Goal: Task Accomplishment & Management: Use online tool/utility

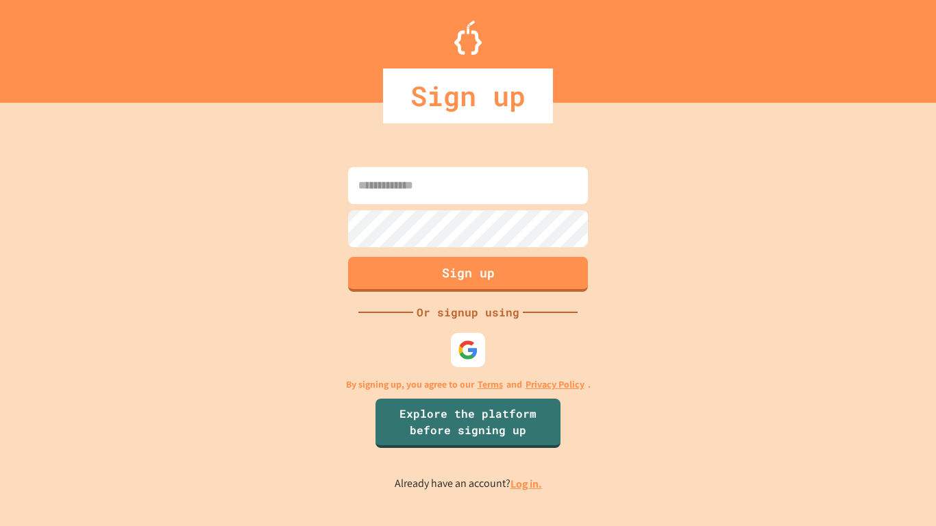
click at [410, 188] on input at bounding box center [468, 185] width 240 height 37
click at [469, 348] on img at bounding box center [468, 350] width 23 height 23
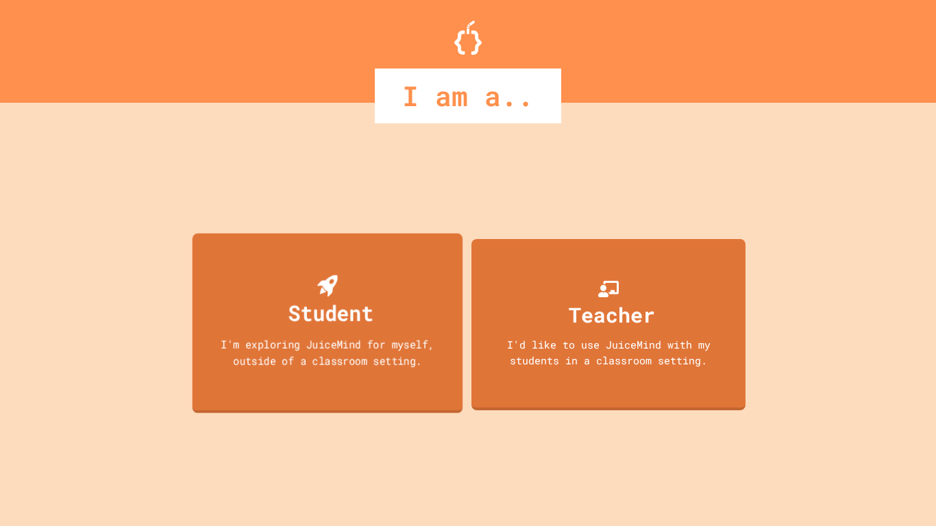
click at [386, 338] on div "I'm exploring JuiceMind for myself, outside of a classroom setting." at bounding box center [327, 352] width 243 height 32
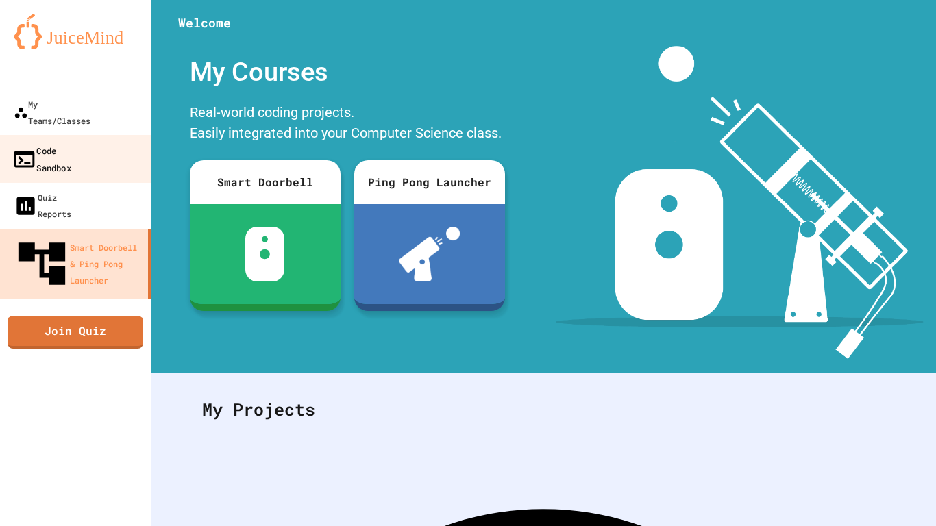
click at [71, 142] on div "Code Sandbox" at bounding box center [42, 159] width 60 height 34
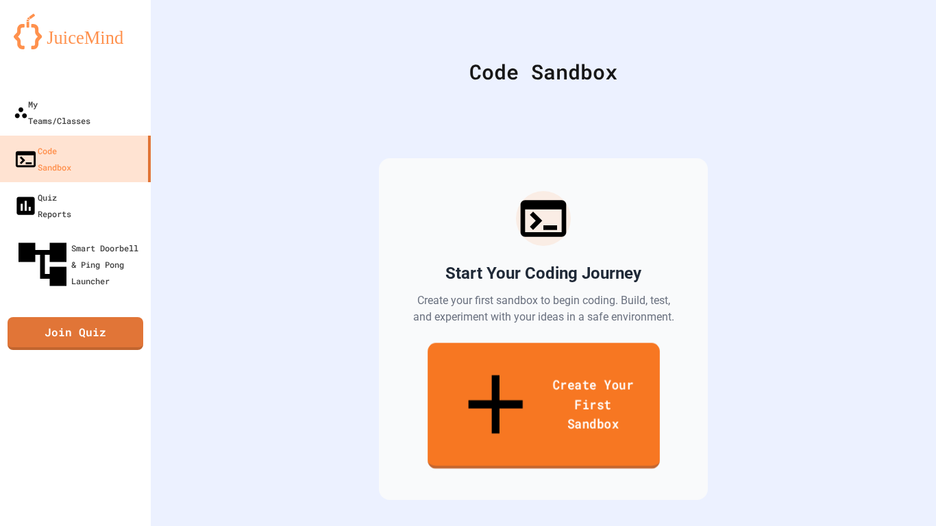
click at [586, 376] on link "Create Your First Sandbox" at bounding box center [543, 406] width 232 height 126
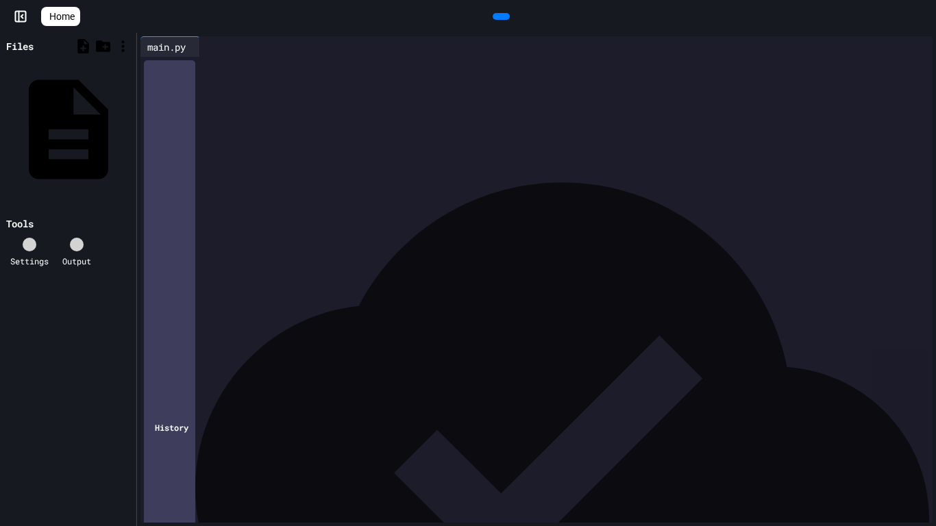
click at [43, 97] on div "Files main.py Tools Settings Output" at bounding box center [68, 279] width 136 height 493
click at [129, 121] on div "main.py" at bounding box center [129, 128] width 0 height 14
click at [212, 76] on div at bounding box center [546, 66] width 771 height 19
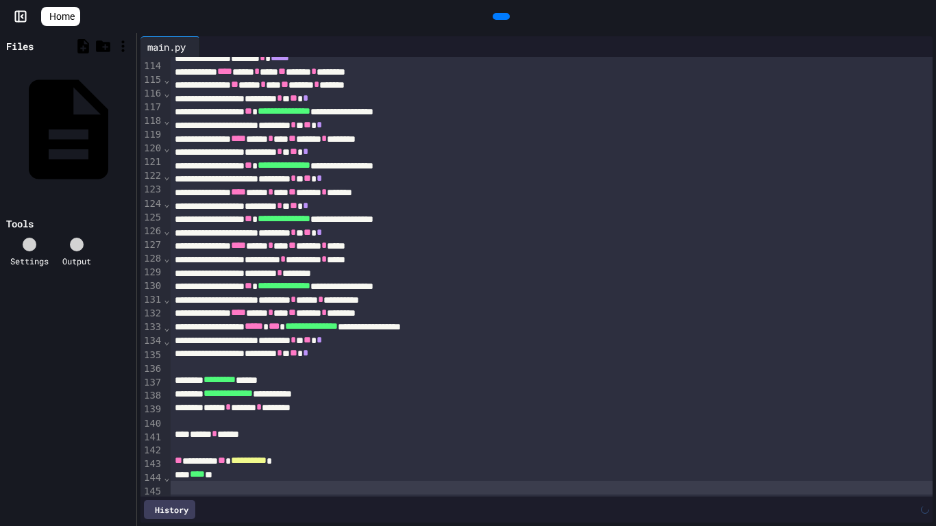
scroll to position [1543, 0]
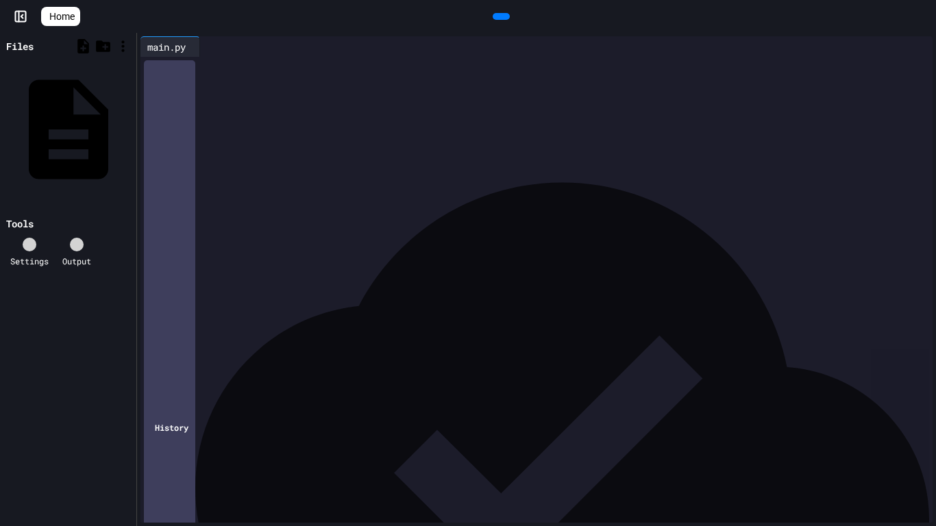
click at [504, 20] on div at bounding box center [501, 16] width 17 height 7
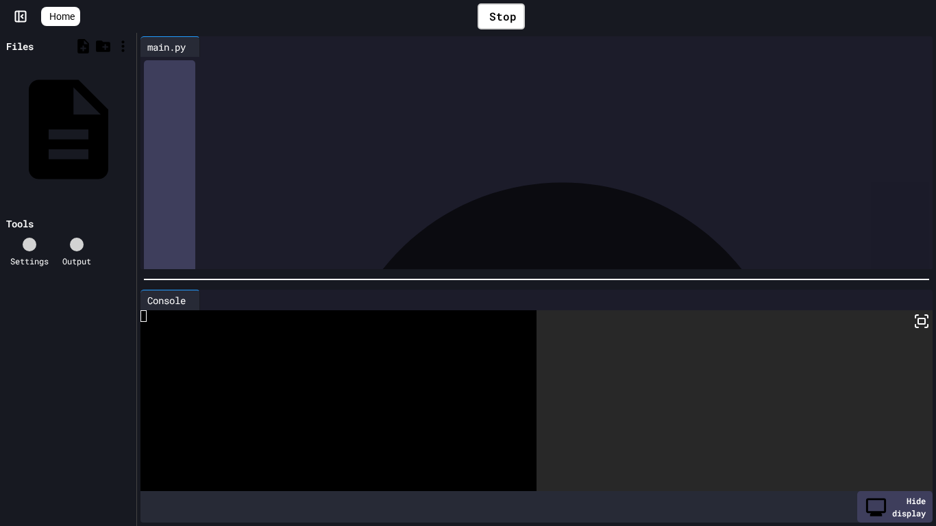
click at [923, 324] on rect at bounding box center [921, 321] width 7 height 5
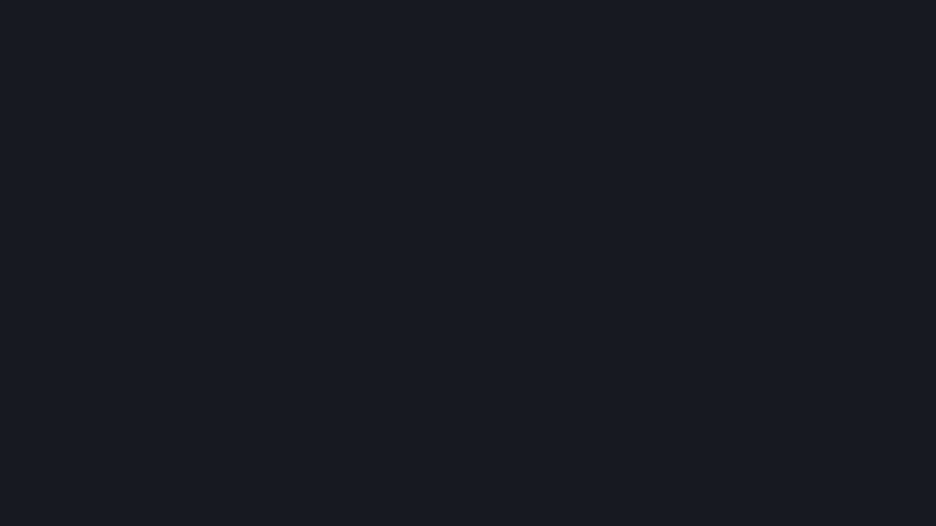
click at [934, 14] on icon at bounding box center [941, 11] width 14 height 14
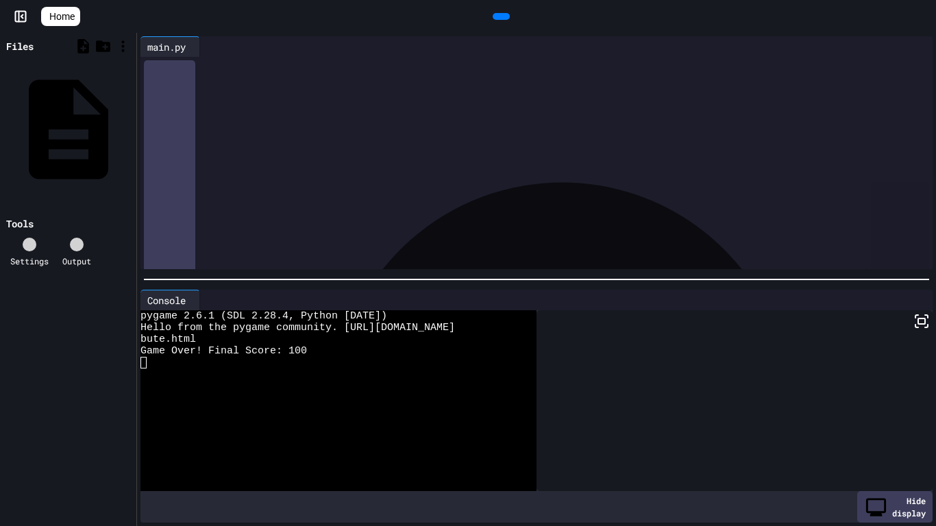
click at [18, 23] on div "Home" at bounding box center [468, 16] width 936 height 33
click at [21, 18] on icon at bounding box center [21, 17] width 14 height 14
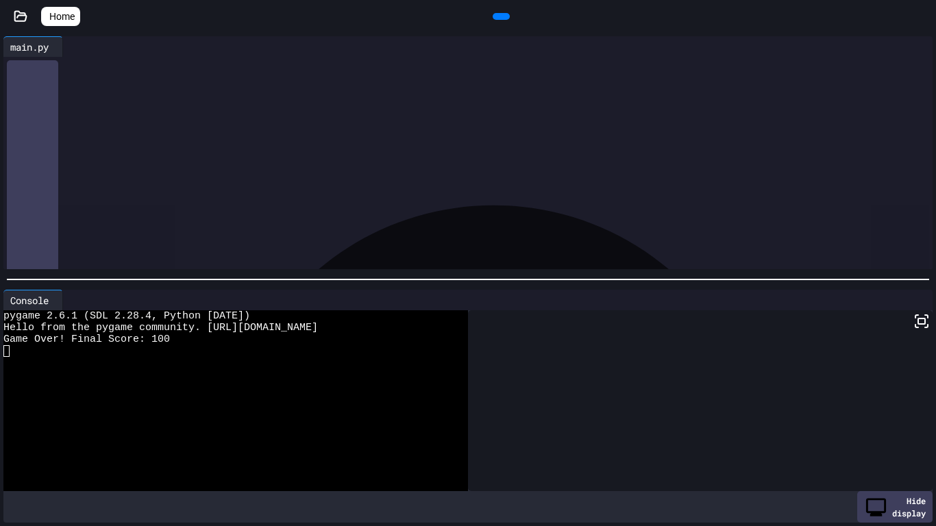
click at [66, 16] on span "Home" at bounding box center [61, 17] width 25 height 14
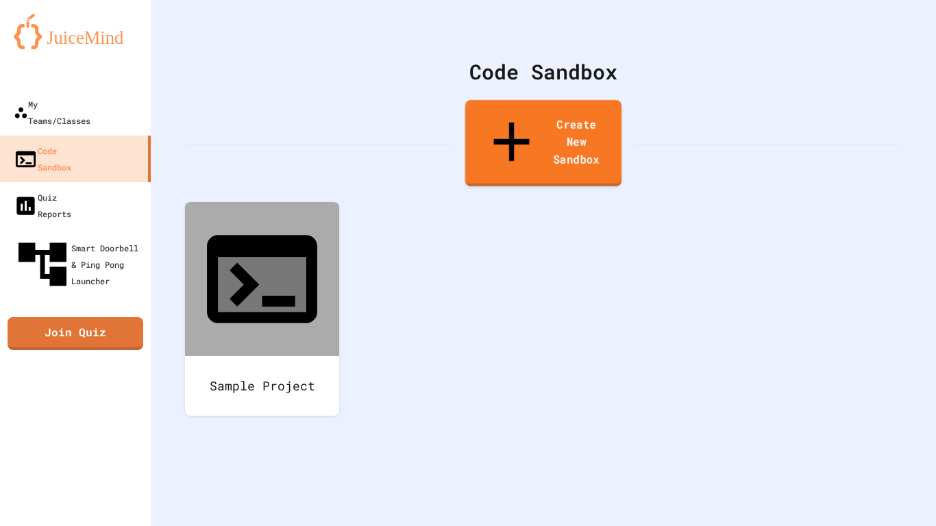
click at [540, 136] on link "Create New Sandbox" at bounding box center [543, 143] width 156 height 86
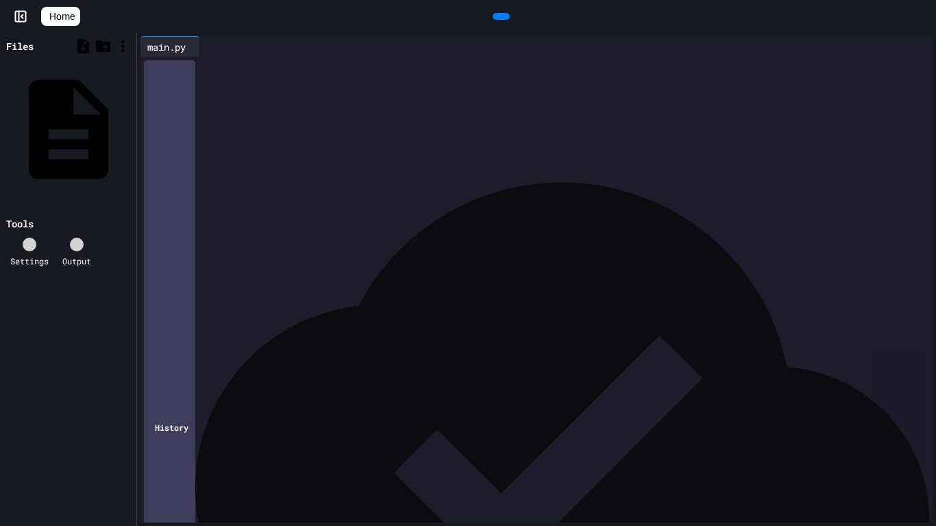
click at [190, 67] on div at bounding box center [546, 67] width 771 height 14
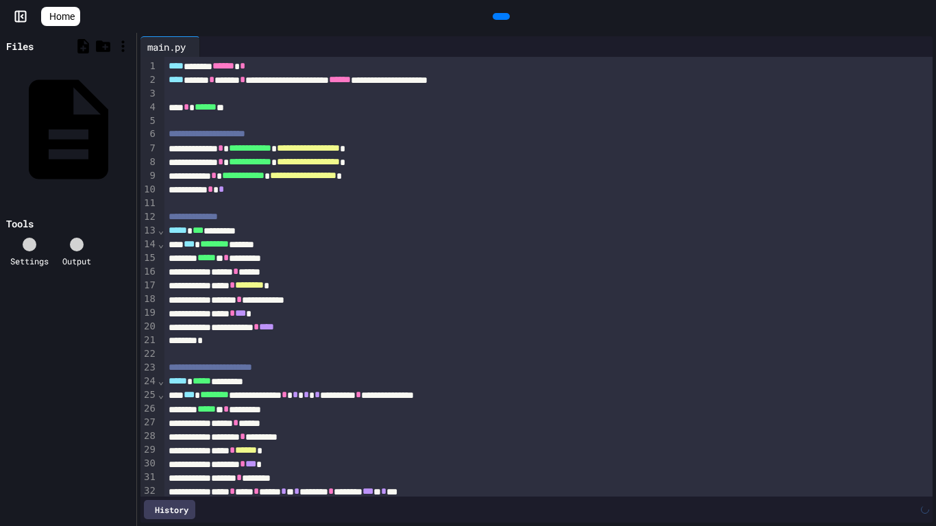
scroll to position [387, 0]
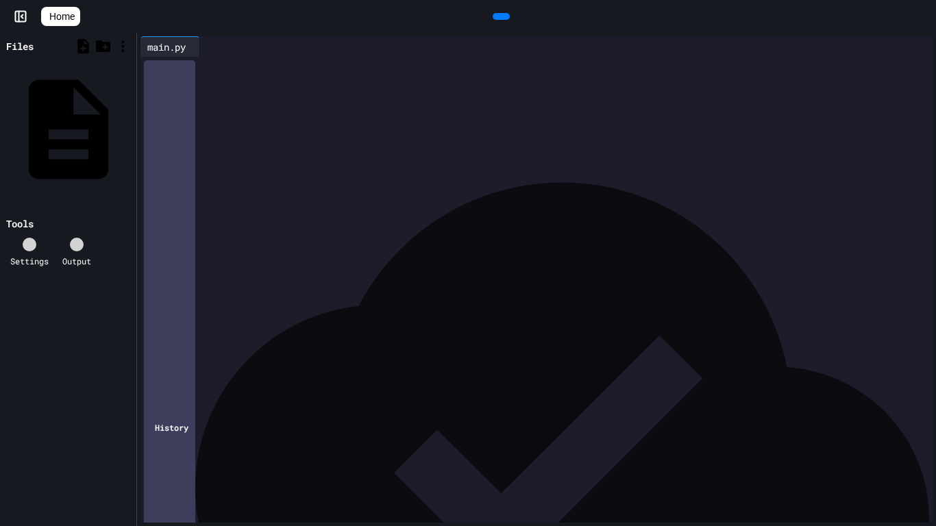
click at [505, 20] on icon at bounding box center [509, 25] width 8 height 10
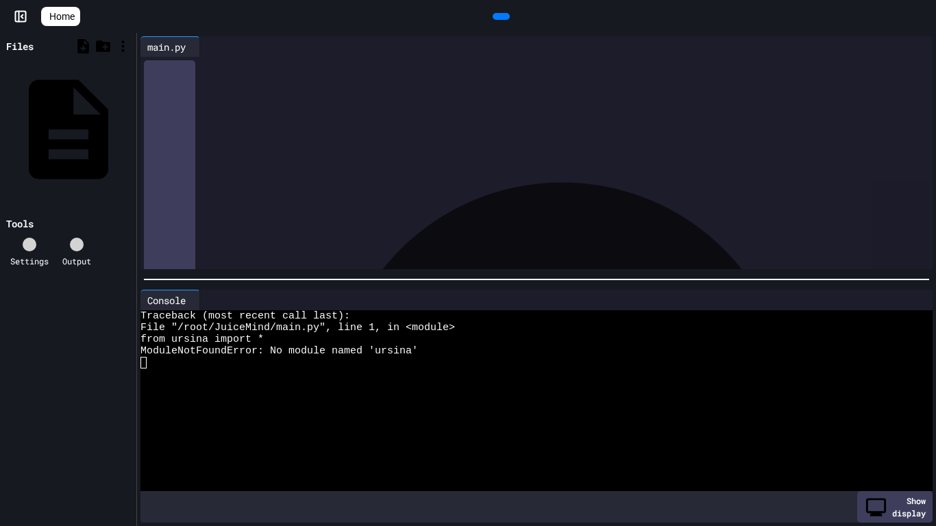
click at [206, 47] on icon at bounding box center [206, 47] width 0 height 0
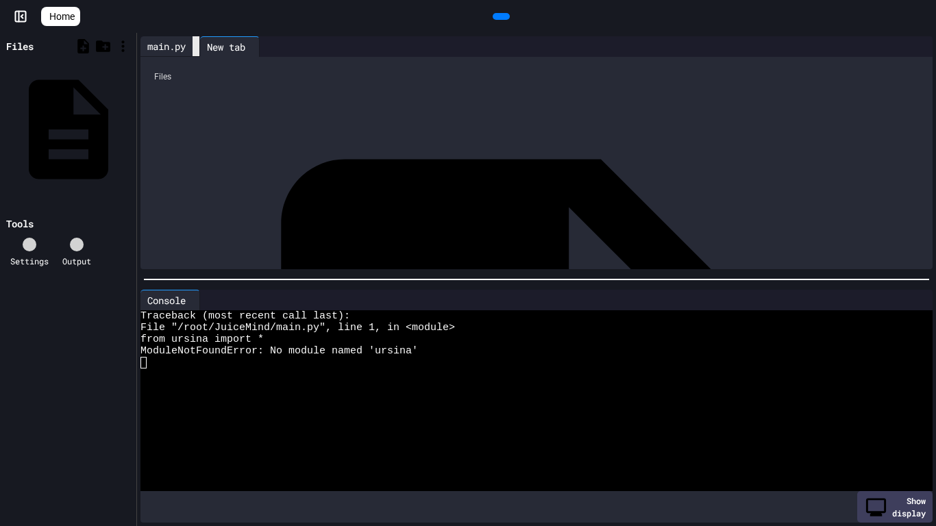
click at [199, 47] on div at bounding box center [195, 46] width 7 height 20
click at [221, 76] on div "Files" at bounding box center [536, 77] width 778 height 26
click at [924, 473] on div "main.py" at bounding box center [924, 480] width 0 height 14
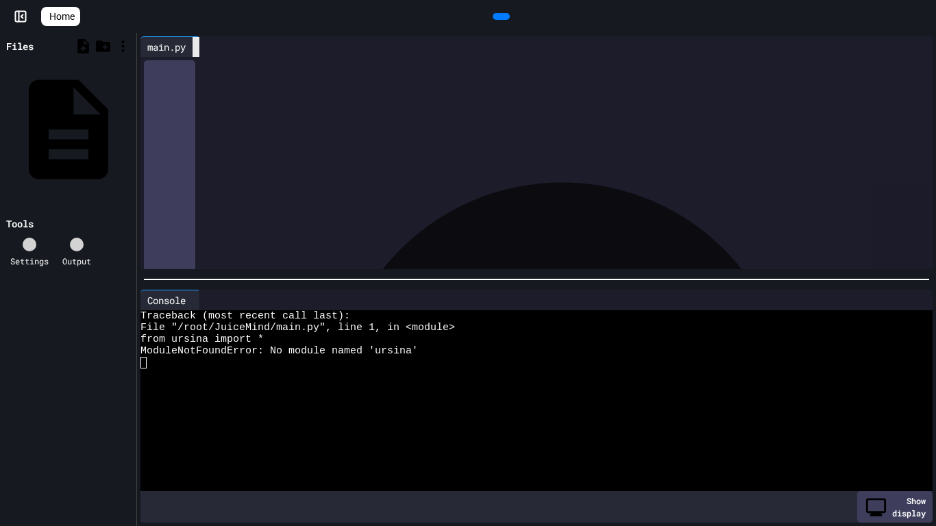
click at [196, 47] on icon at bounding box center [196, 47] width 0 height 0
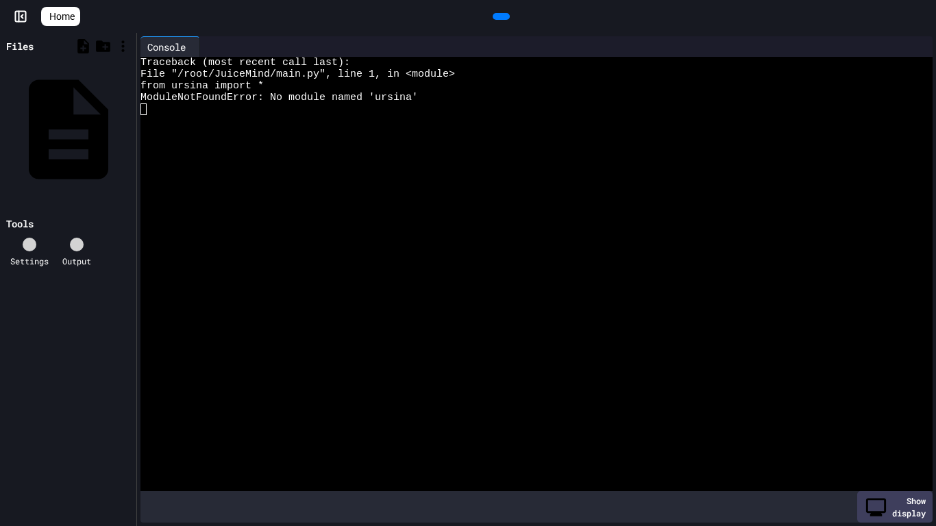
click at [25, 23] on icon at bounding box center [21, 17] width 14 height 14
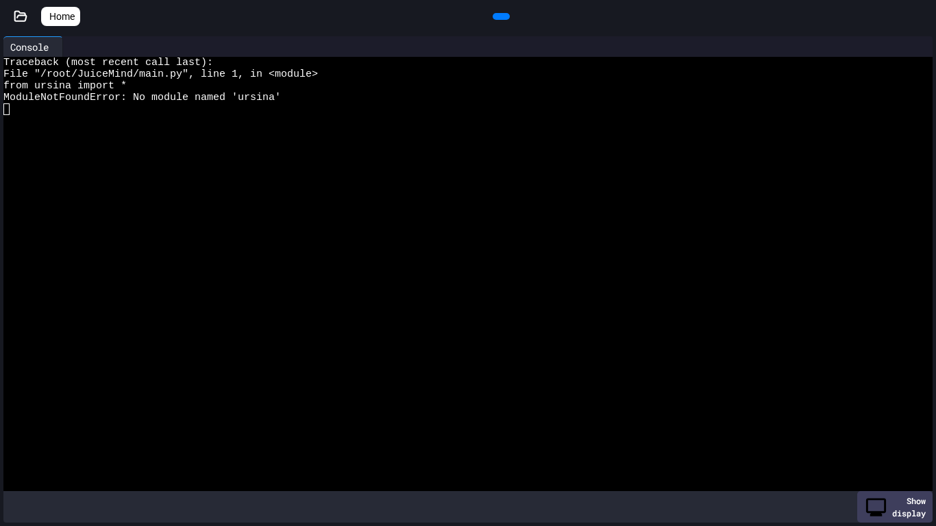
click at [62, 22] on span "Home" at bounding box center [61, 17] width 25 height 14
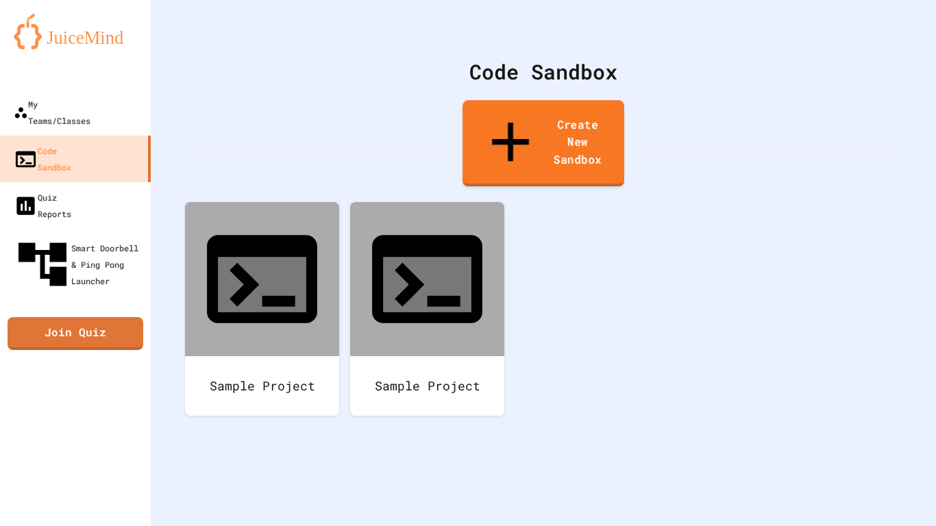
click at [549, 116] on link "Create New Sandbox" at bounding box center [543, 143] width 162 height 86
type input "*"
type input "*****"
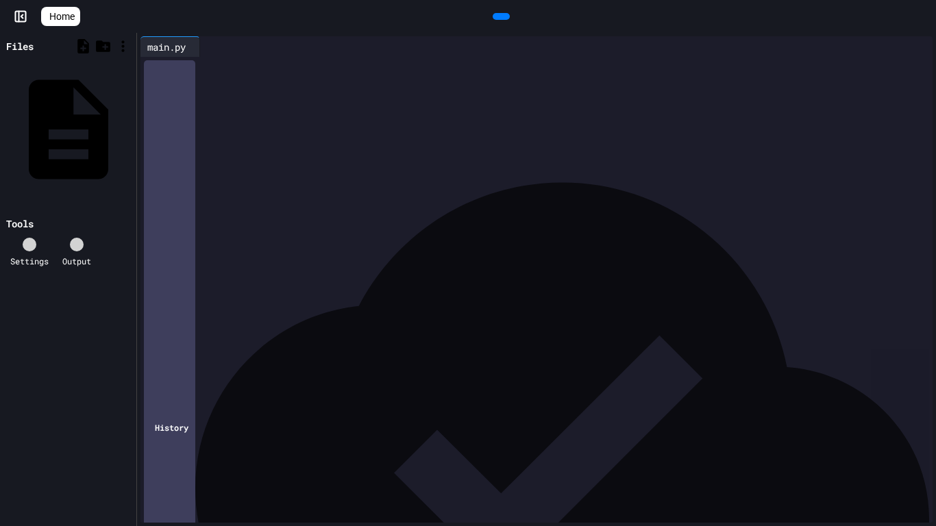
click at [364, 76] on div at bounding box center [546, 66] width 771 height 19
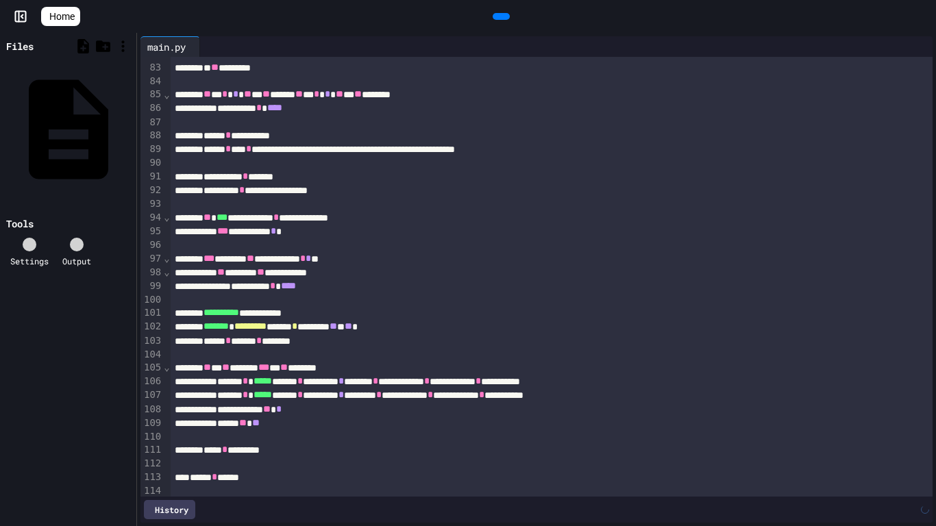
scroll to position [1152, 0]
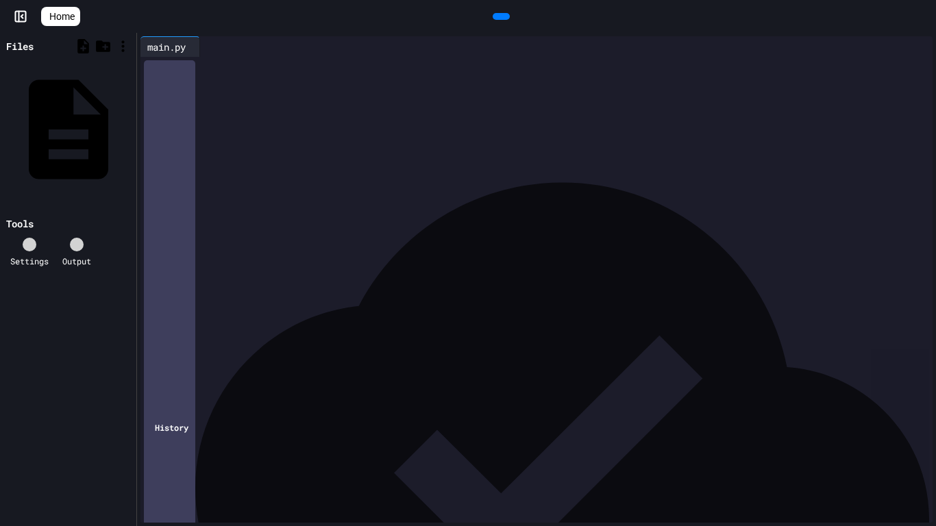
click at [499, 16] on icon at bounding box center [499, 16] width 0 height 0
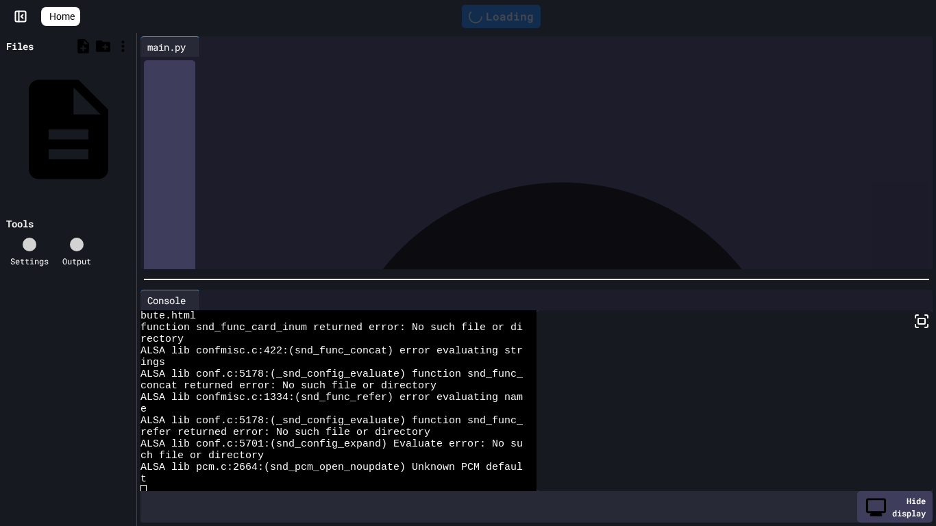
scroll to position [0, 0]
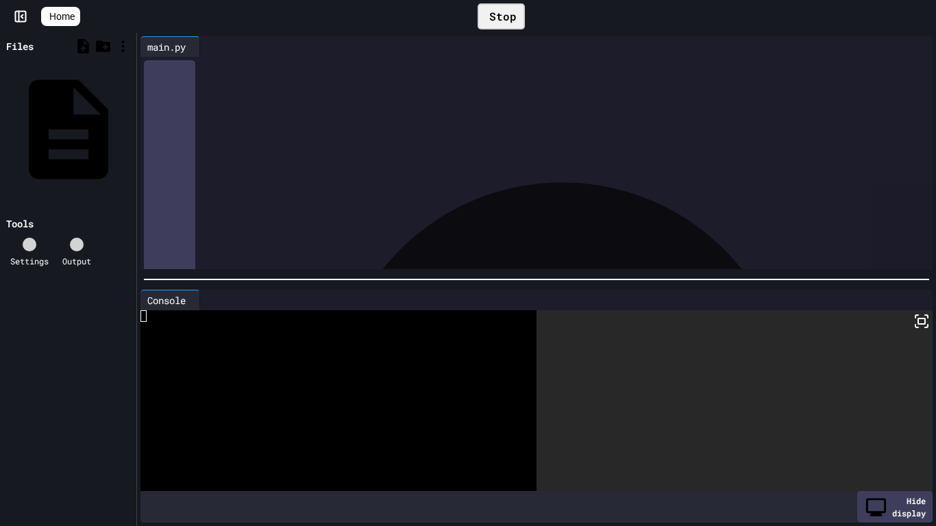
click at [923, 322] on icon at bounding box center [921, 321] width 16 height 16
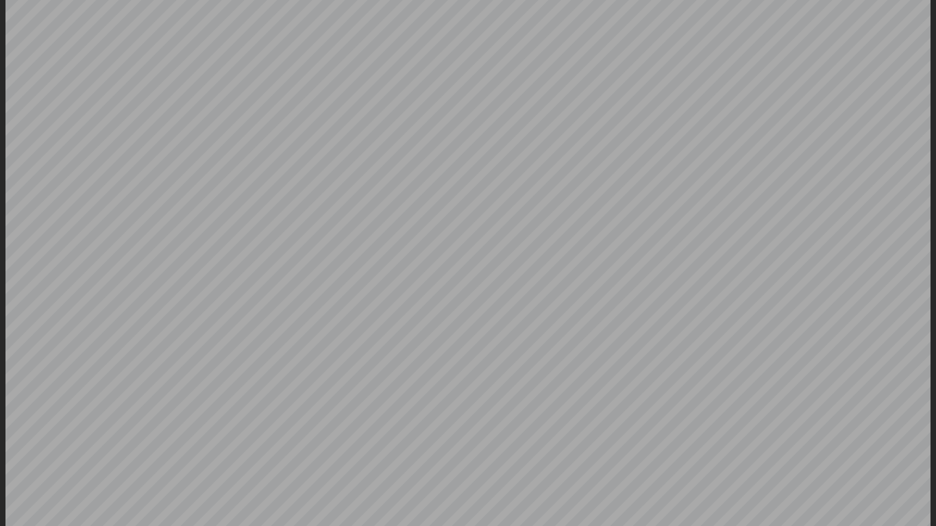
click at [933, 3] on icon at bounding box center [933, 3] width 0 height 0
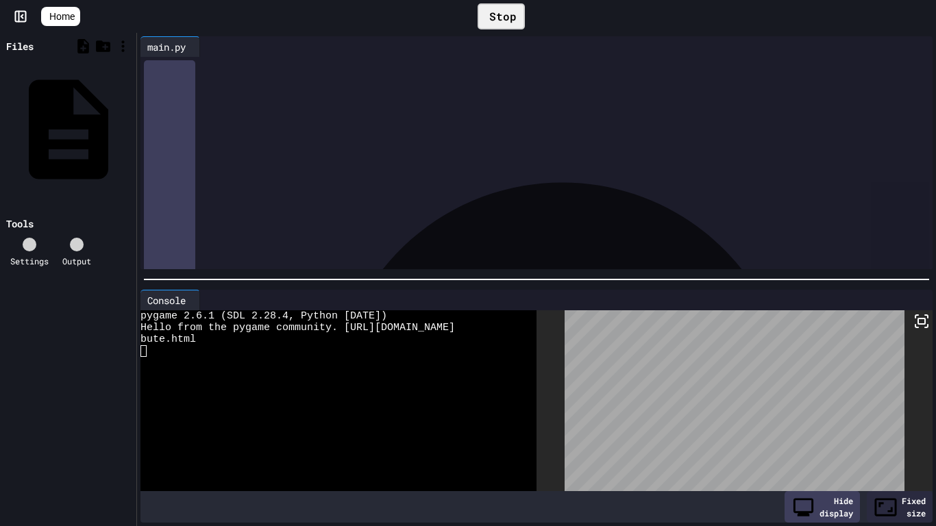
click at [922, 16] on icon at bounding box center [922, 16] width 0 height 0
click at [923, 18] on icon at bounding box center [930, 25] width 14 height 14
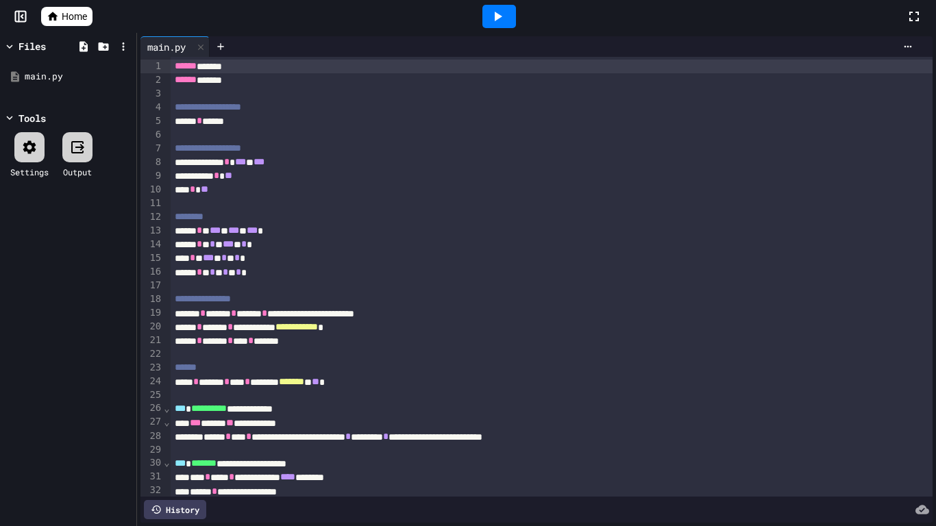
click at [71, 19] on span "Home" at bounding box center [74, 17] width 25 height 14
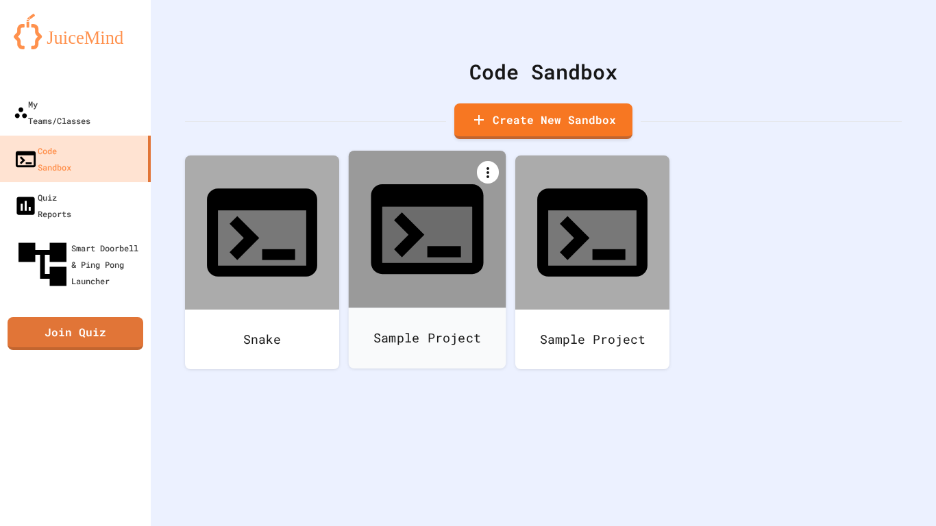
click at [483, 173] on icon at bounding box center [488, 172] width 16 height 16
click at [504, 416] on li "Delete" at bounding box center [434, 438] width 140 height 44
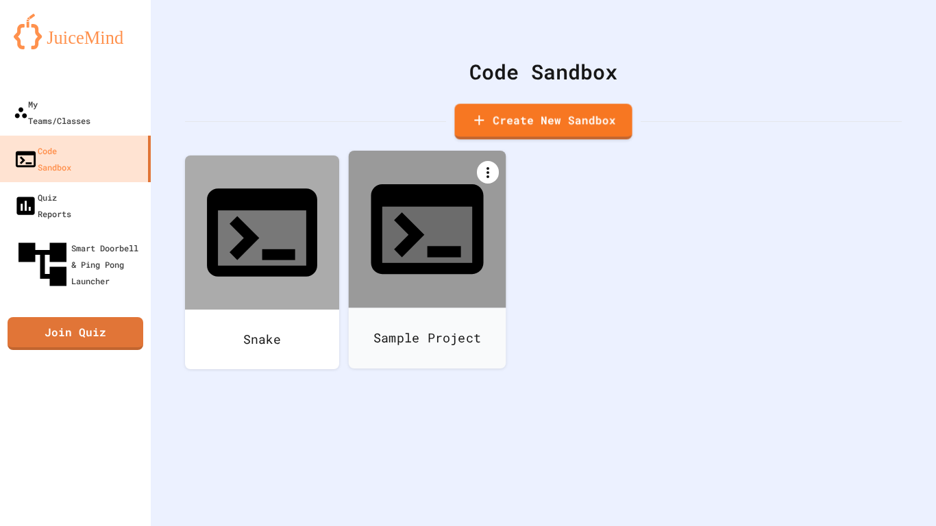
click at [489, 169] on icon at bounding box center [488, 172] width 16 height 16
click at [504, 416] on li "Delete" at bounding box center [434, 438] width 140 height 44
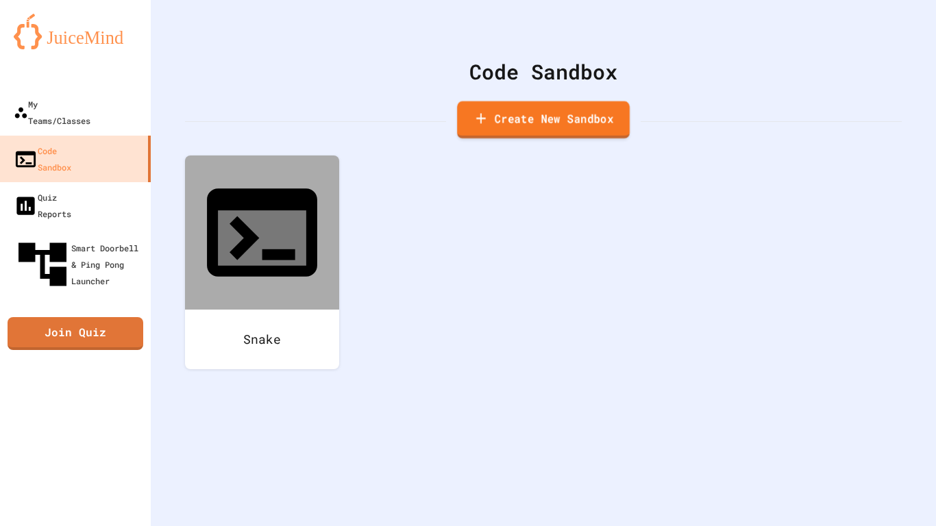
click at [572, 118] on link "Create New Sandbox" at bounding box center [543, 120] width 173 height 38
type input "*"
type input "**********"
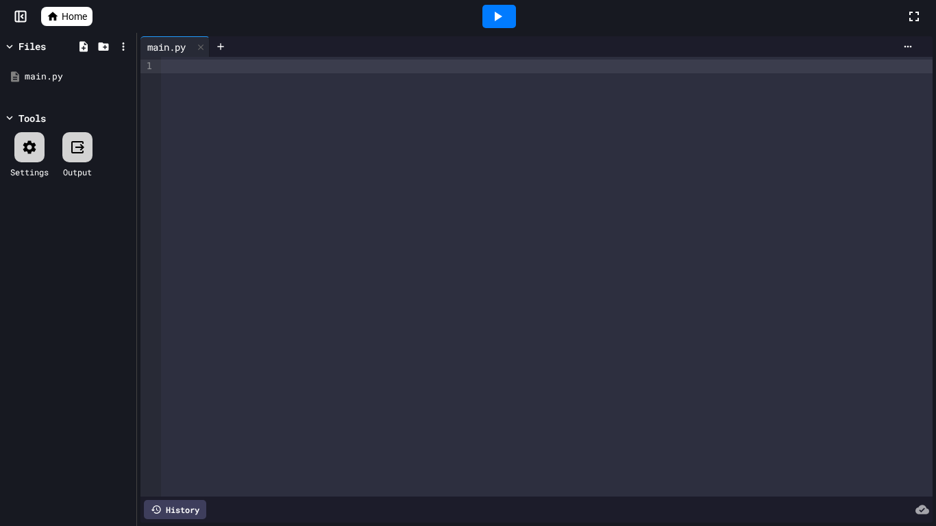
click at [217, 74] on div at bounding box center [546, 277] width 771 height 440
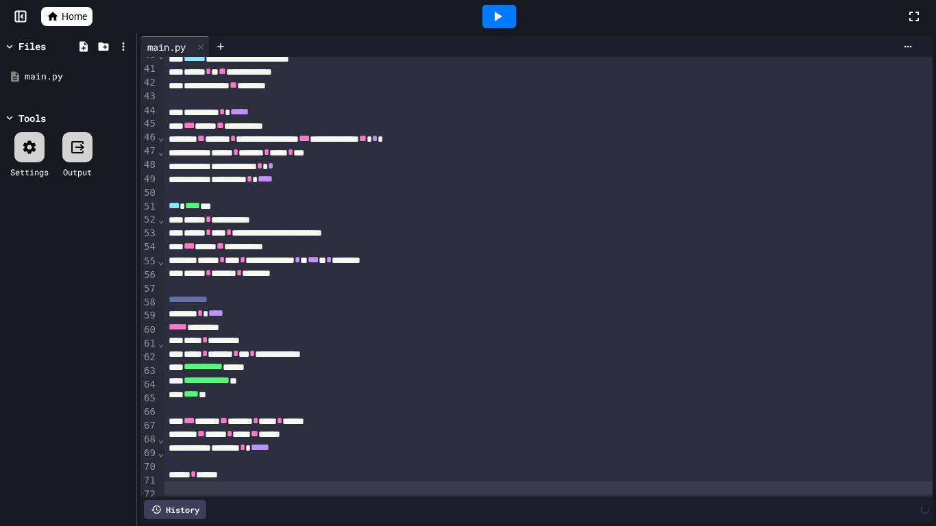
scroll to position [564, 0]
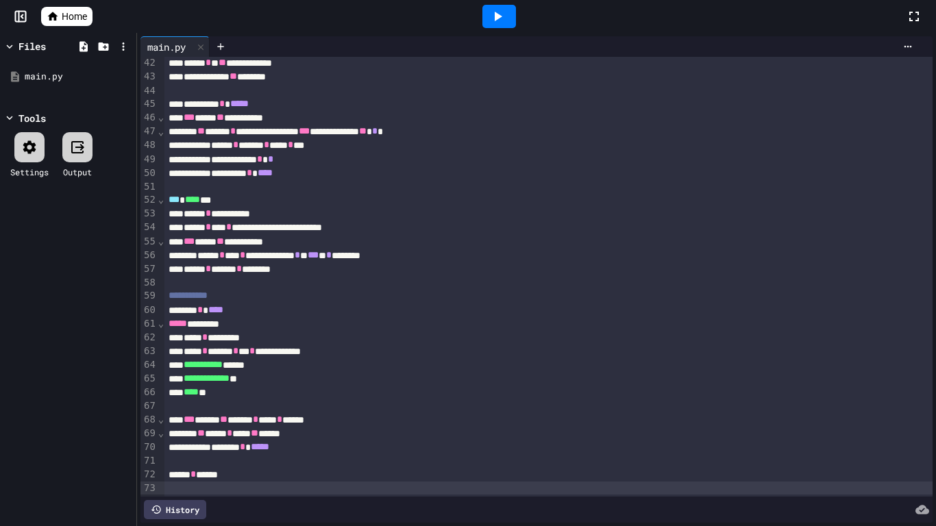
click at [499, 25] on div at bounding box center [499, 16] width 34 height 23
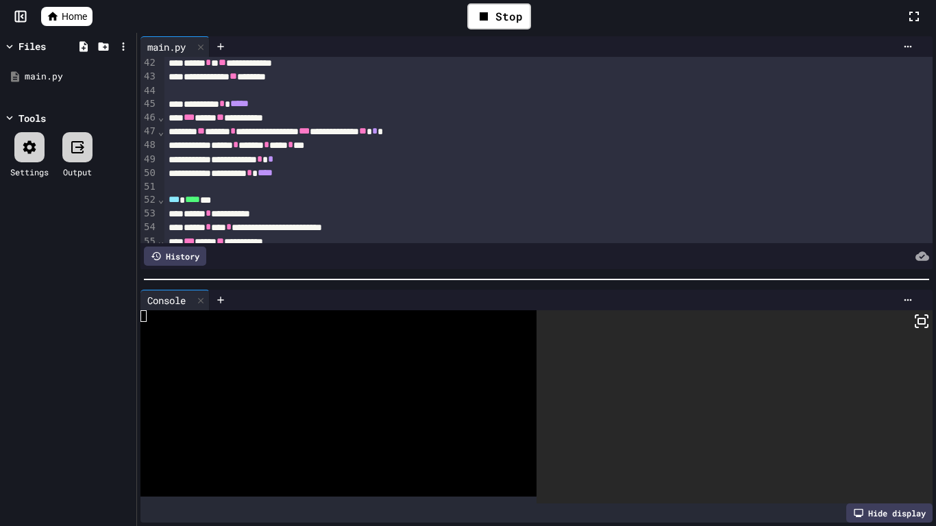
scroll to position [0, 0]
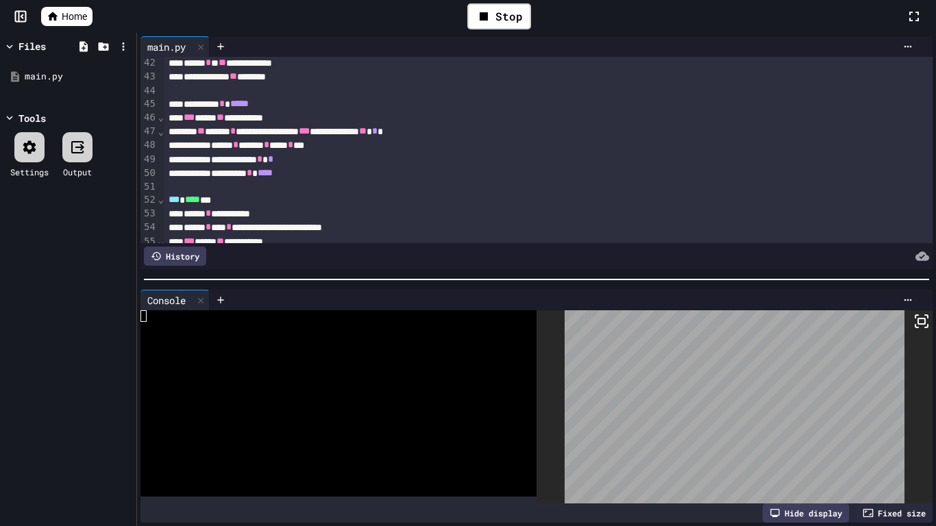
click at [919, 325] on icon at bounding box center [921, 321] width 16 height 16
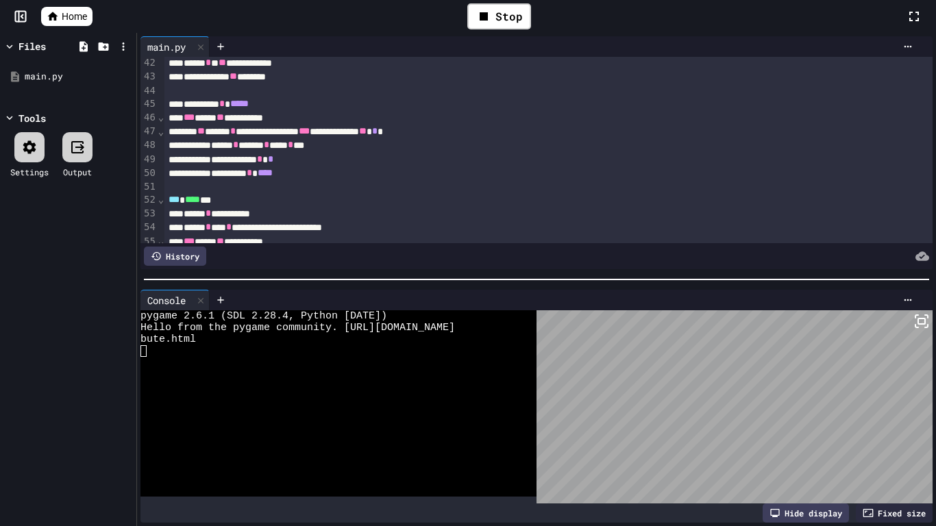
click at [925, 317] on icon at bounding box center [921, 321] width 16 height 16
click at [492, 21] on icon at bounding box center [483, 16] width 16 height 16
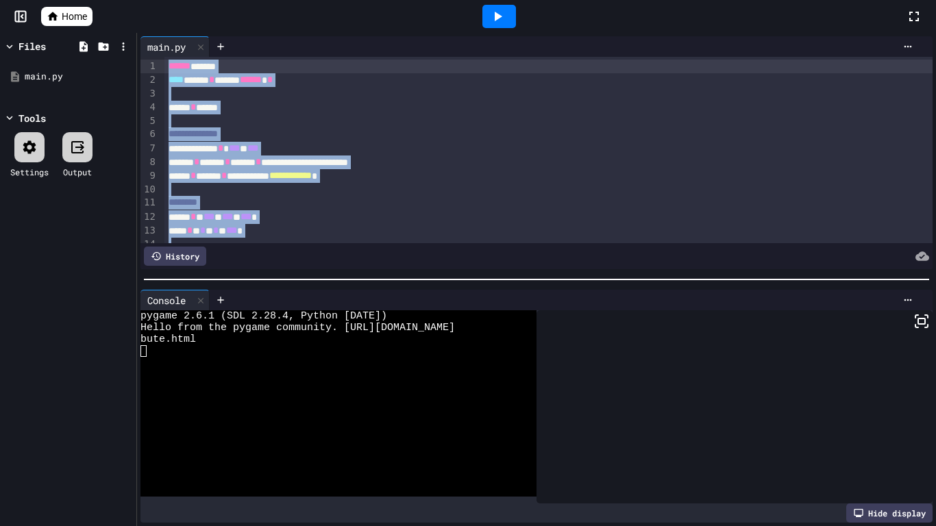
drag, startPoint x: 361, startPoint y: 218, endPoint x: 184, endPoint y: 35, distance: 254.8
click at [184, 35] on div "**********" at bounding box center [536, 153] width 799 height 240
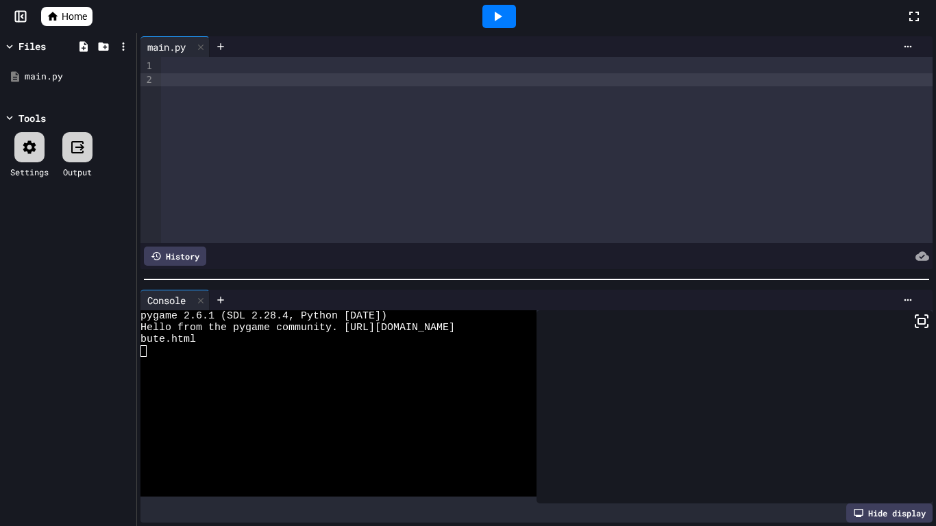
drag, startPoint x: 268, startPoint y: 151, endPoint x: 210, endPoint y: 92, distance: 82.4
click at [210, 92] on div at bounding box center [546, 150] width 771 height 186
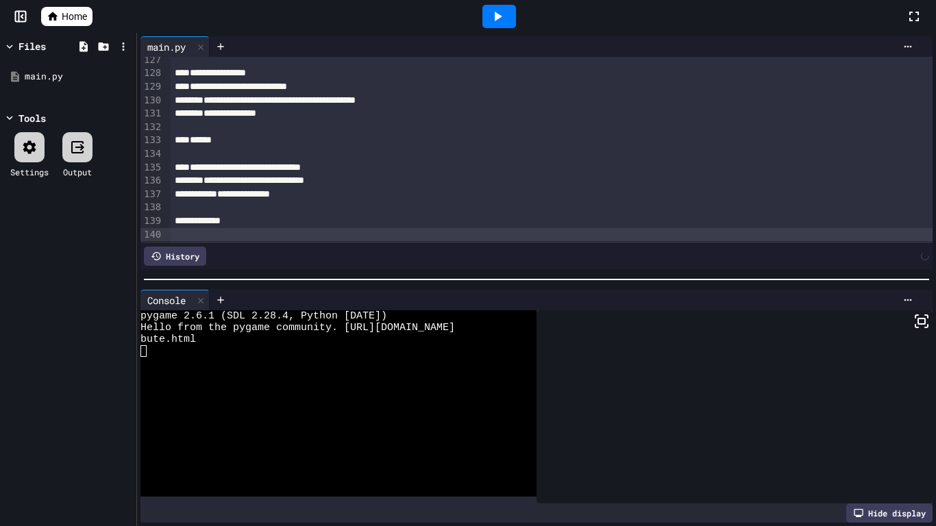
scroll to position [1708, 0]
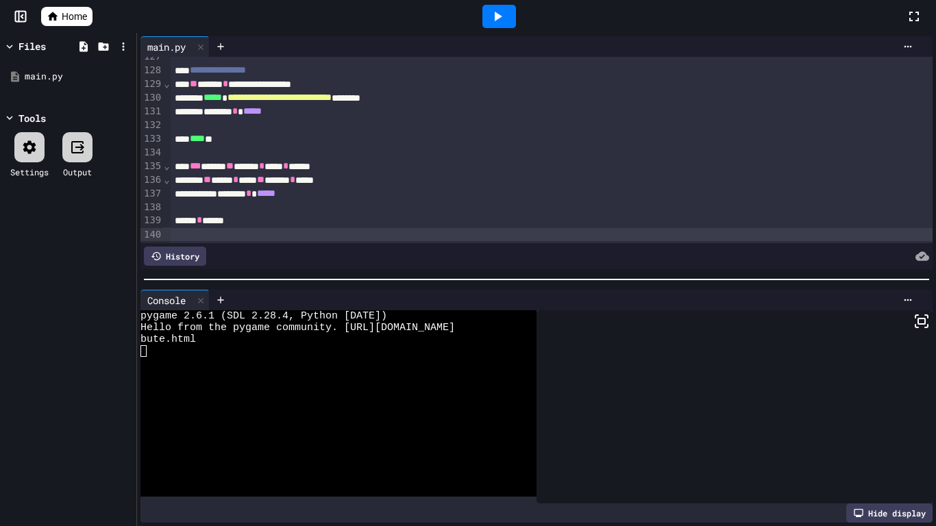
click at [489, 20] on icon at bounding box center [497, 16] width 16 height 16
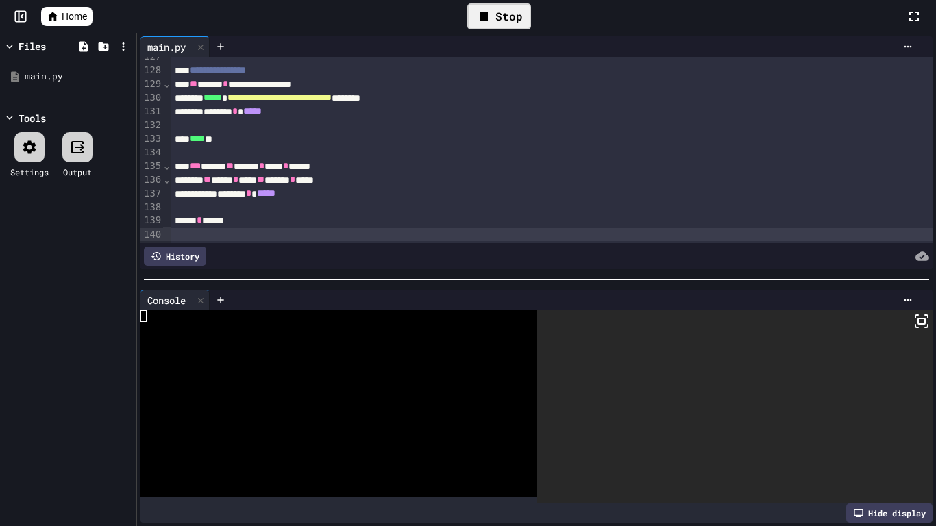
click at [919, 324] on rect at bounding box center [921, 321] width 7 height 5
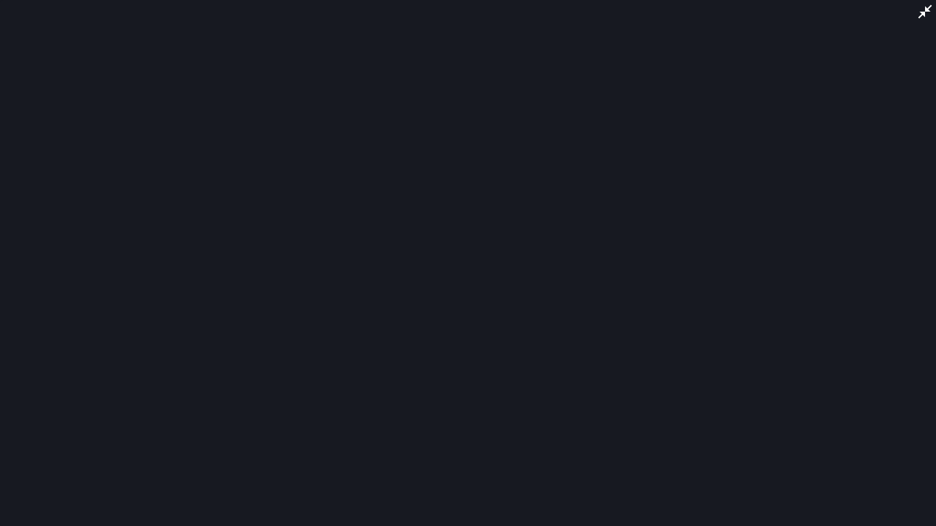
click at [756, 279] on div at bounding box center [468, 263] width 936 height 526
click at [925, 10] on icon at bounding box center [925, 12] width 14 height 14
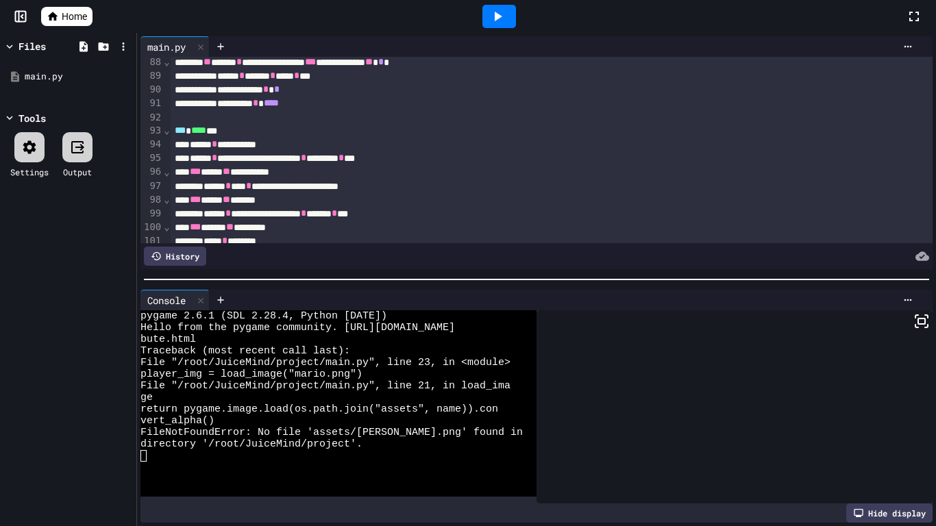
click at [79, 147] on icon at bounding box center [79, 147] width 9 height 7
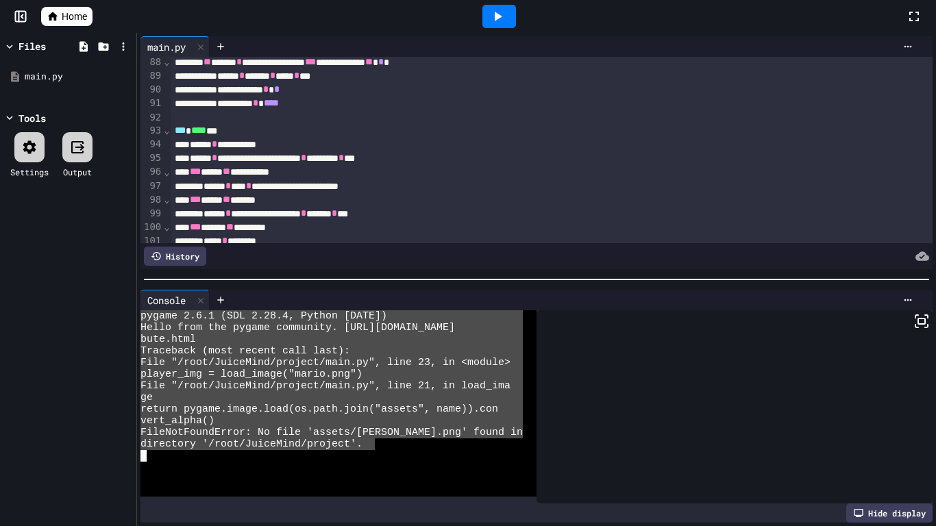
drag, startPoint x: 376, startPoint y: 449, endPoint x: 143, endPoint y: 316, distance: 268.2
click at [143, 316] on div "pygame 2.6.1 (SDL 2.28.4, Python 3.10.12) Hello from the pygame community. http…" at bounding box center [331, 403] width 382 height 186
type textarea "**********"
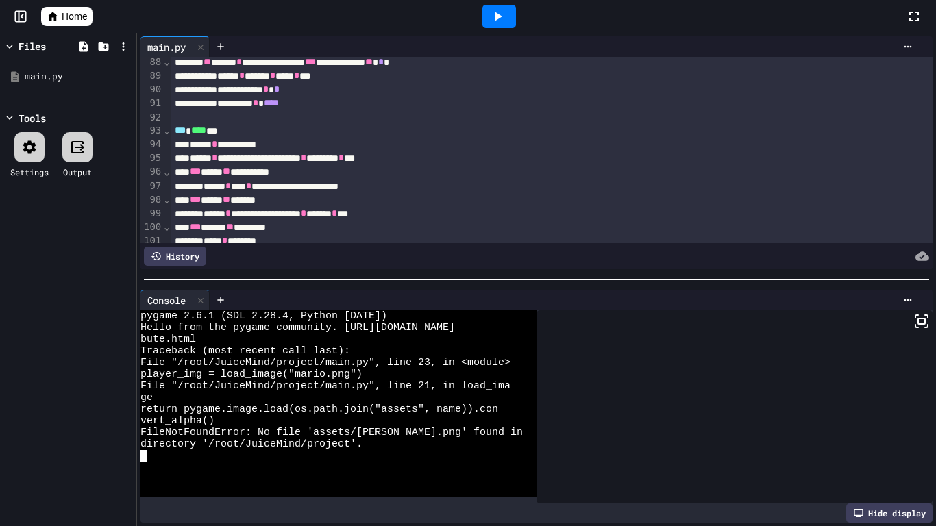
click at [444, 204] on div "*** **** ** ******" at bounding box center [552, 200] width 763 height 14
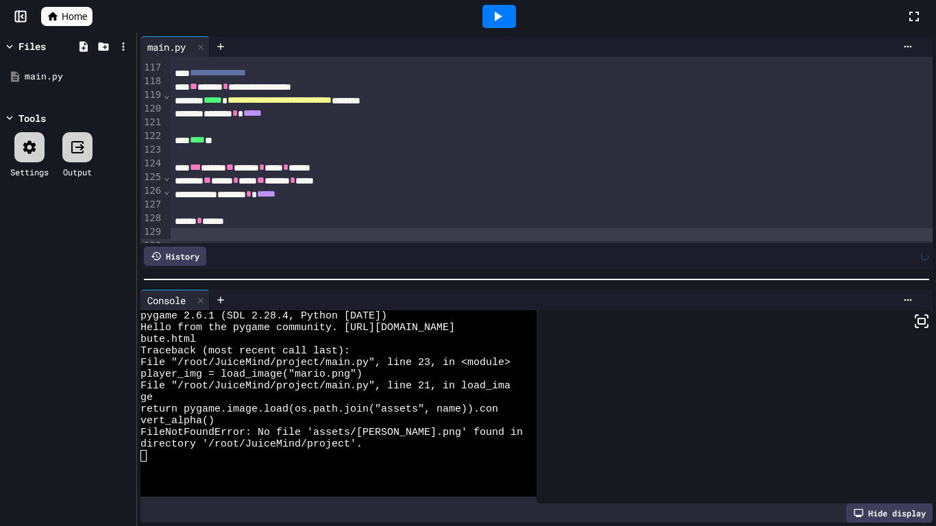
scroll to position [1574, 0]
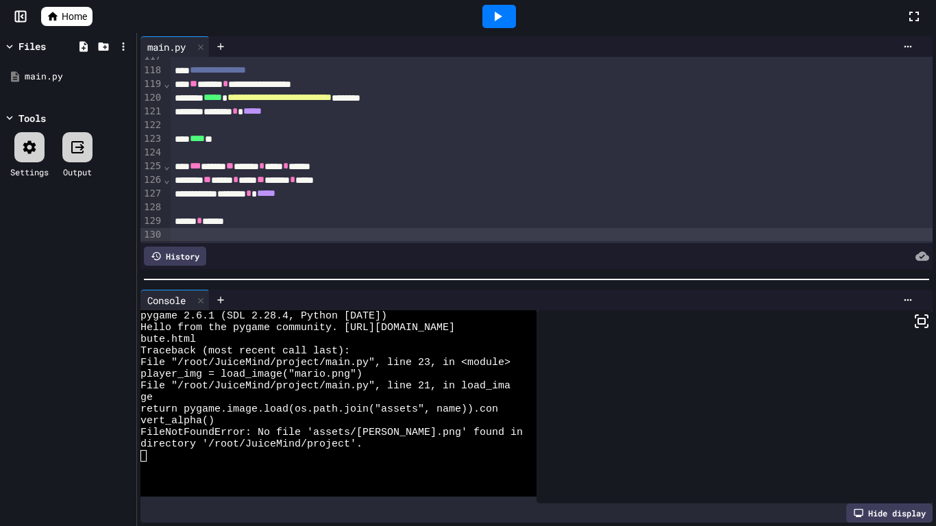
click at [506, 18] on icon at bounding box center [497, 16] width 16 height 16
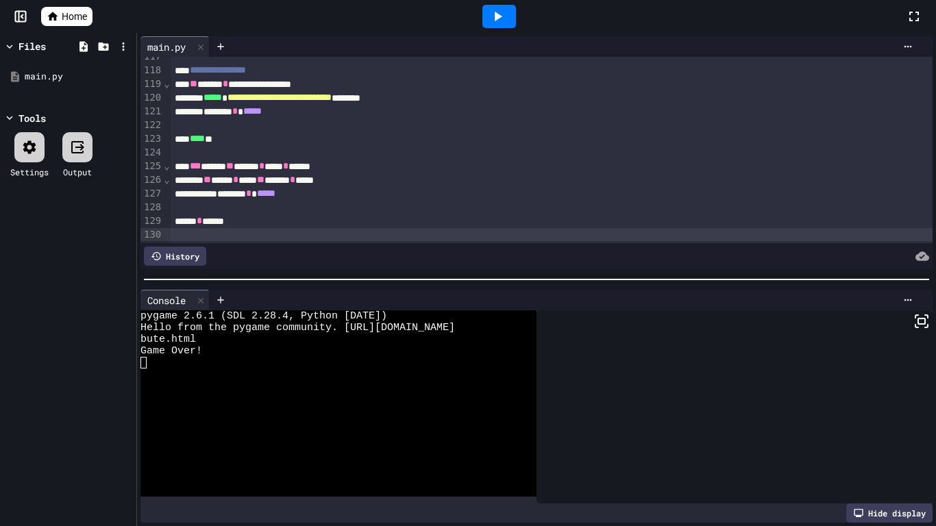
click at [499, 15] on icon at bounding box center [499, 17] width 8 height 10
click at [57, 14] on icon at bounding box center [53, 16] width 12 height 12
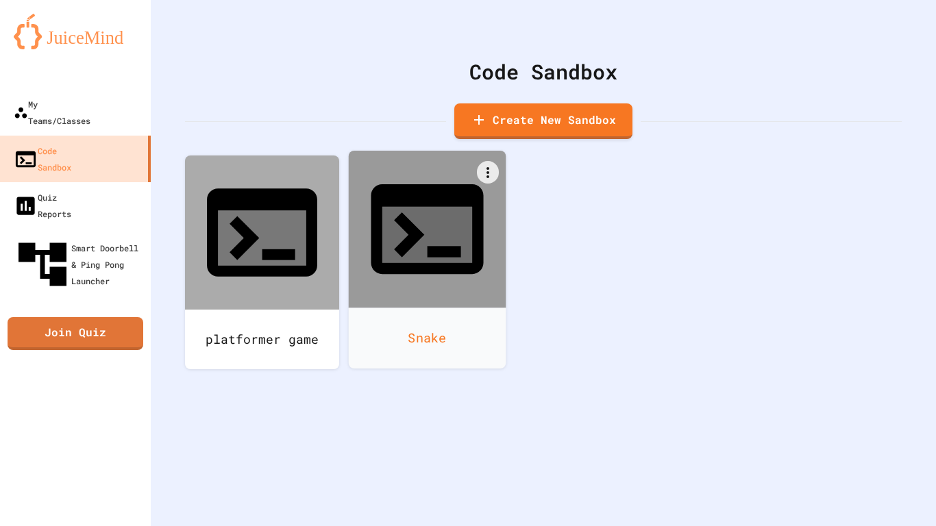
click at [438, 308] on div "Snake" at bounding box center [428, 338] width 158 height 61
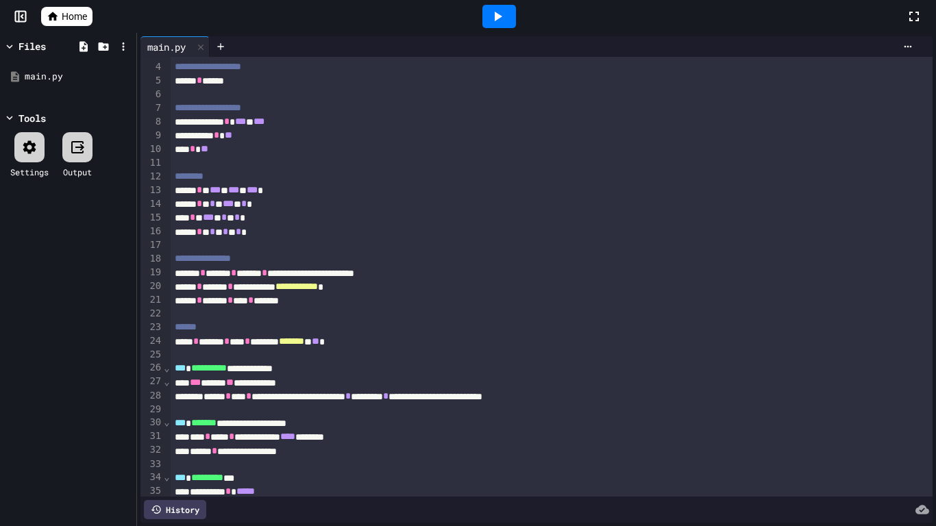
scroll to position [42, 0]
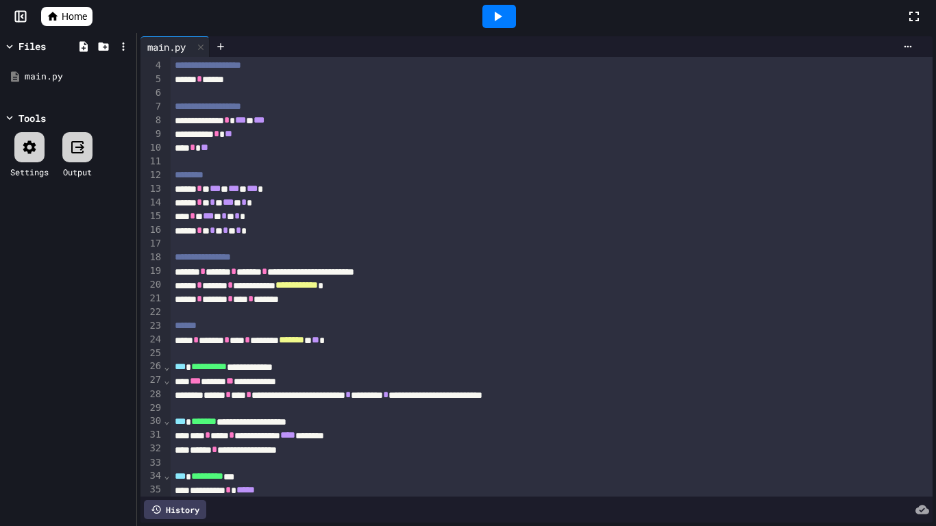
click at [495, 19] on icon at bounding box center [499, 17] width 8 height 10
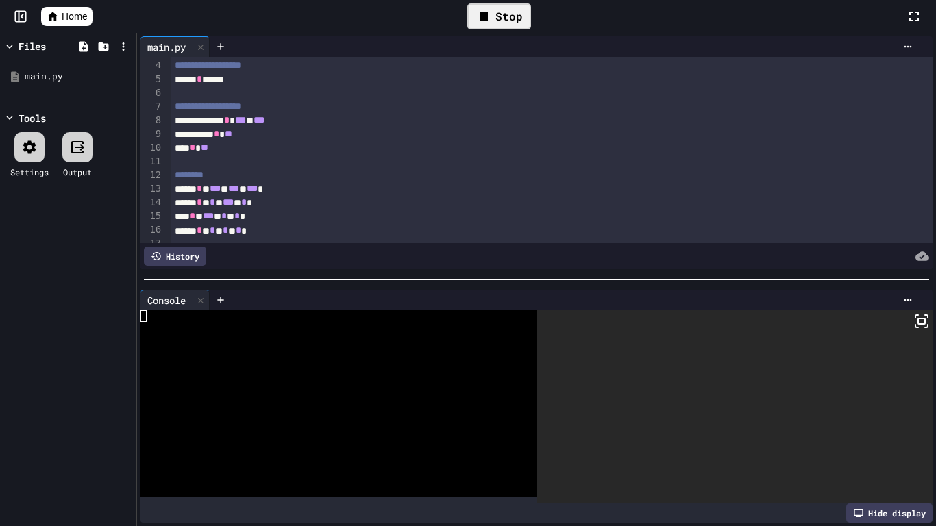
click at [923, 323] on icon at bounding box center [921, 321] width 16 height 16
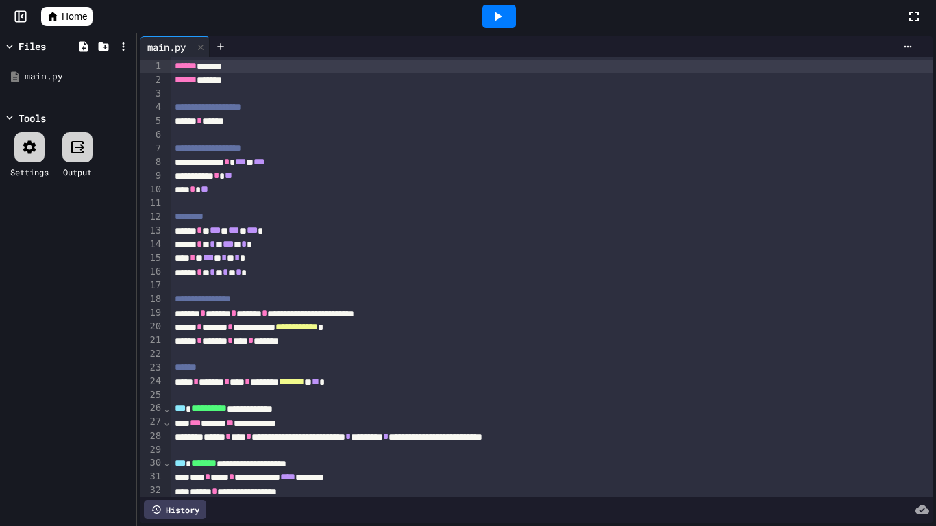
click at [73, 22] on span "Home" at bounding box center [74, 17] width 25 height 14
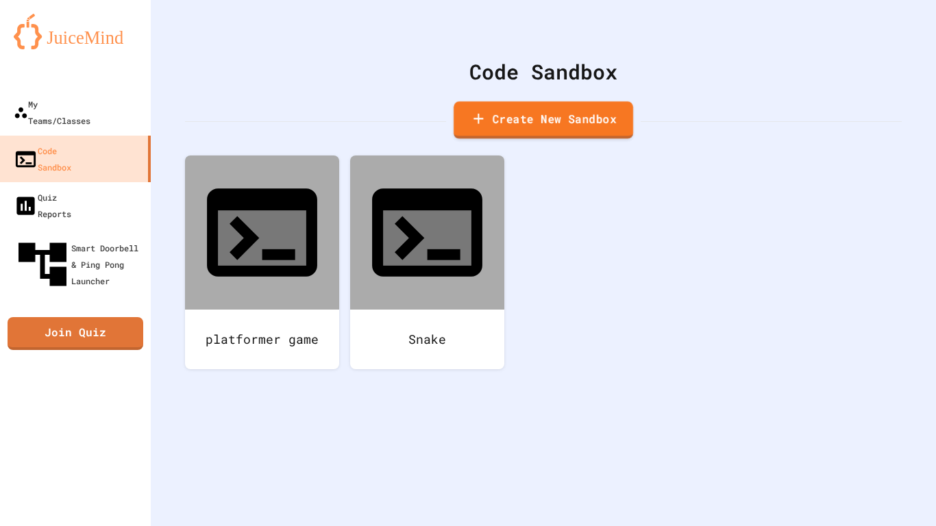
click at [575, 121] on link "Create New Sandbox" at bounding box center [542, 120] width 179 height 38
type input "*"
type input "******"
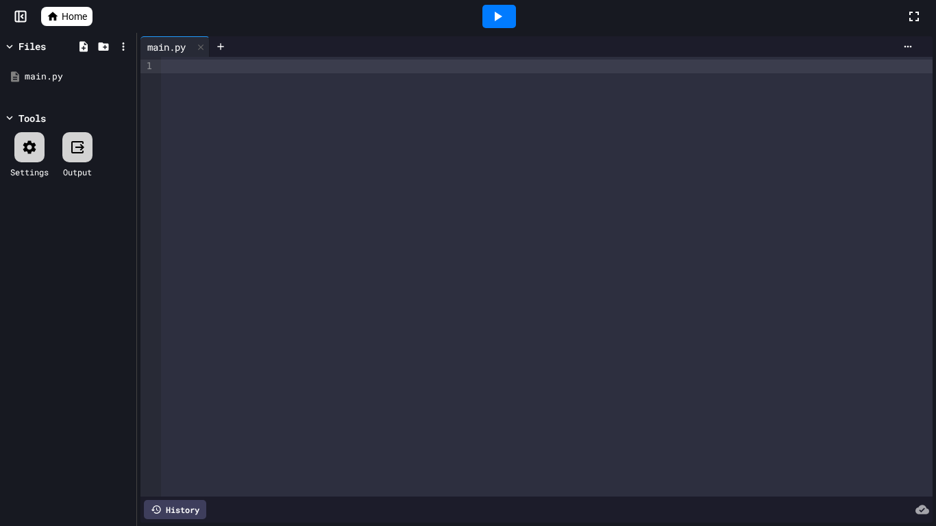
click at [195, 70] on div at bounding box center [546, 67] width 771 height 14
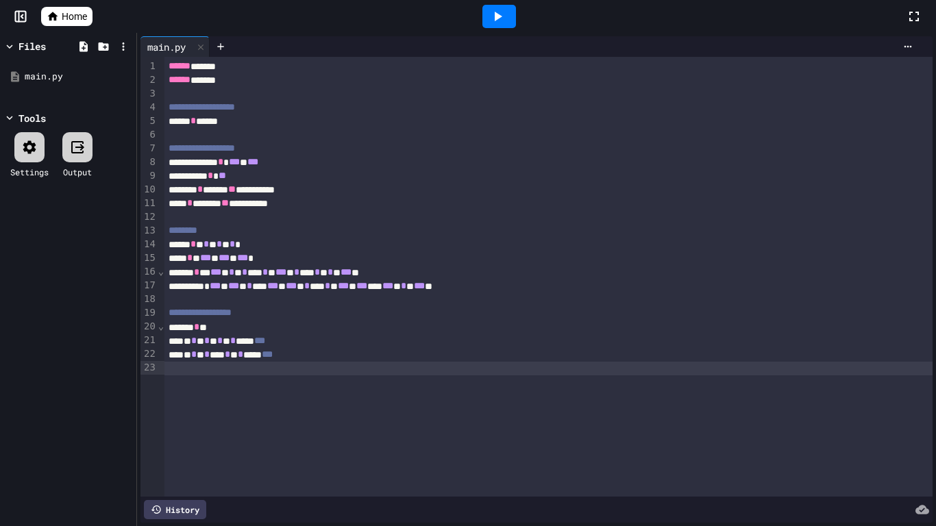
click at [498, 21] on icon at bounding box center [497, 16] width 16 height 16
